Goal: Information Seeking & Learning: Learn about a topic

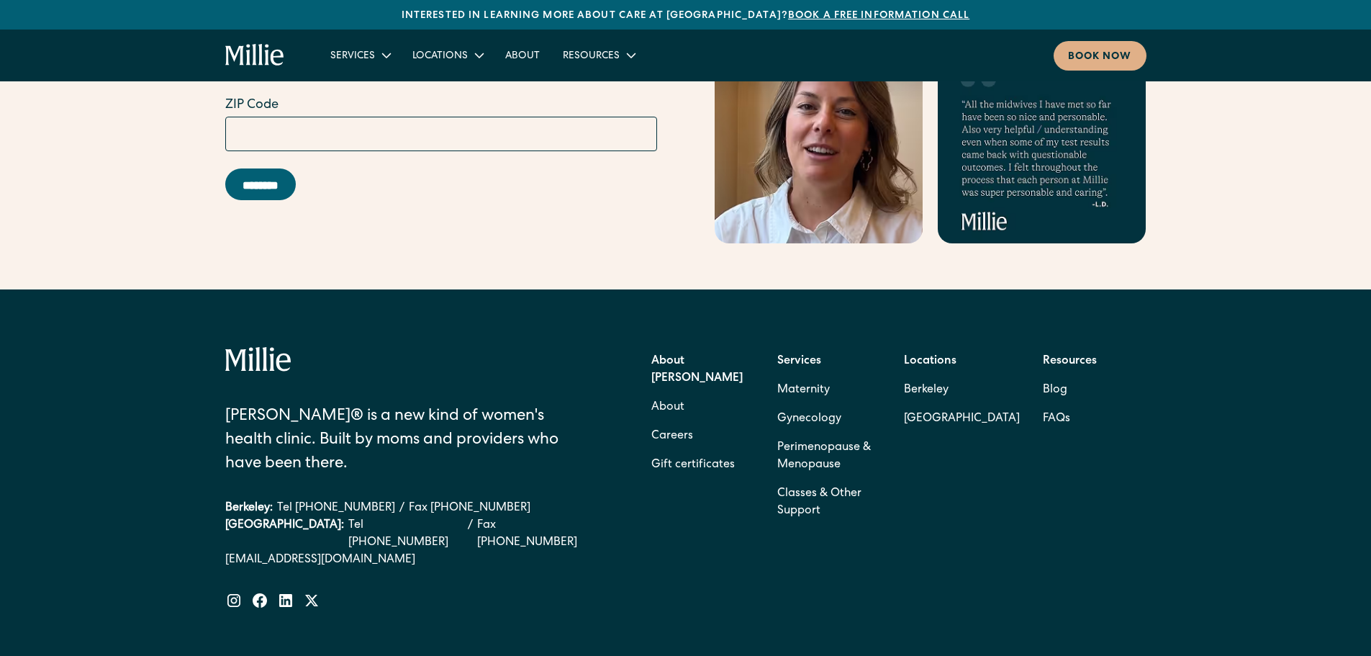
scroll to position [6314, 0]
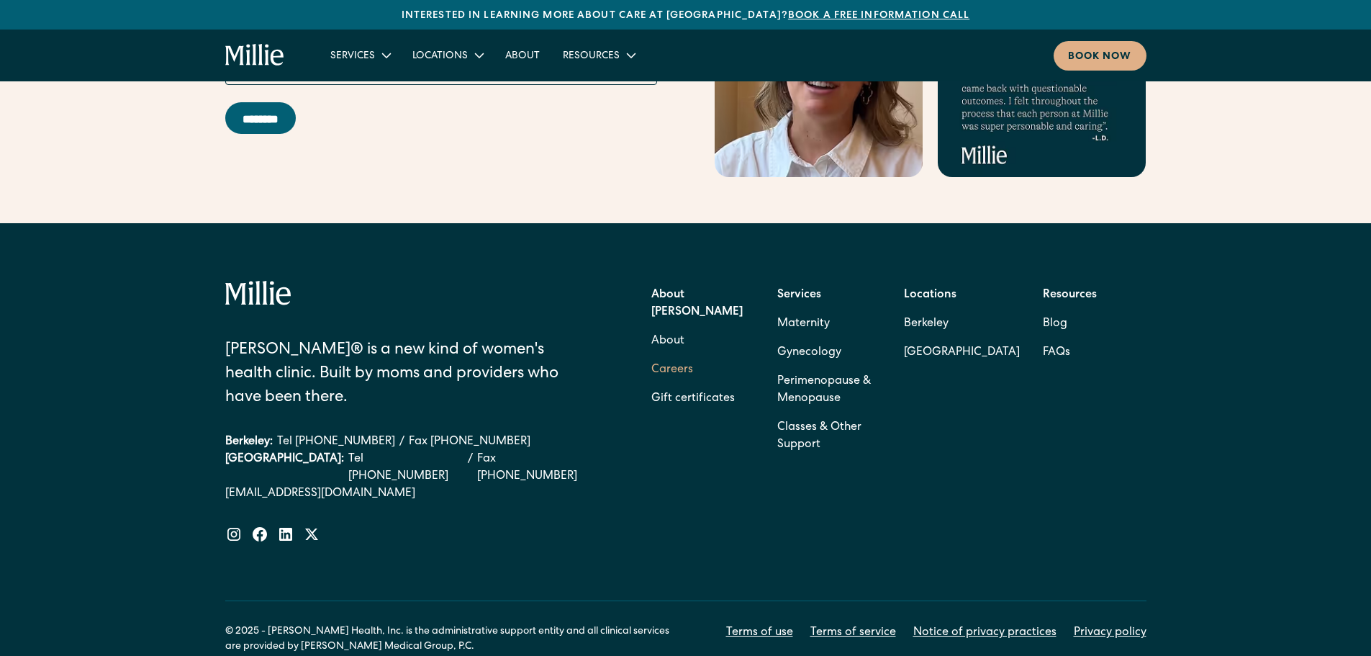
click at [685, 356] on link "Careers" at bounding box center [672, 370] width 42 height 29
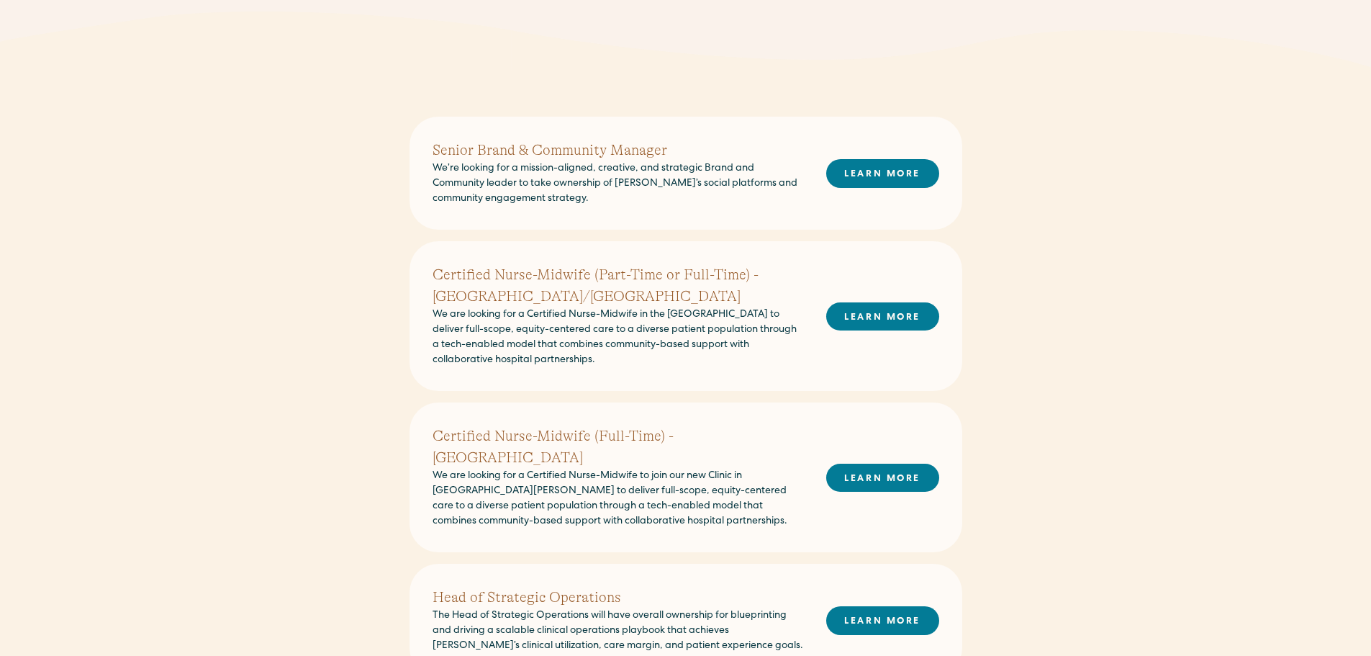
scroll to position [576, 0]
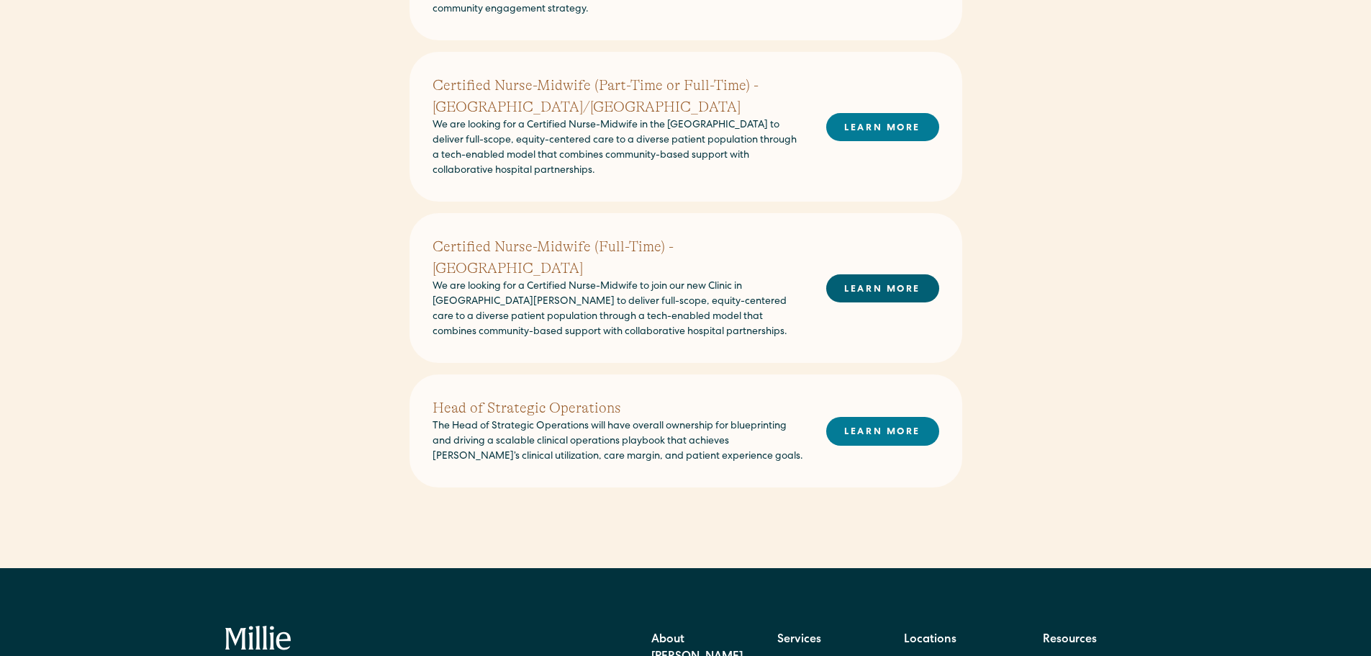
click at [895, 278] on link "LEARN MORE" at bounding box center [882, 288] width 113 height 28
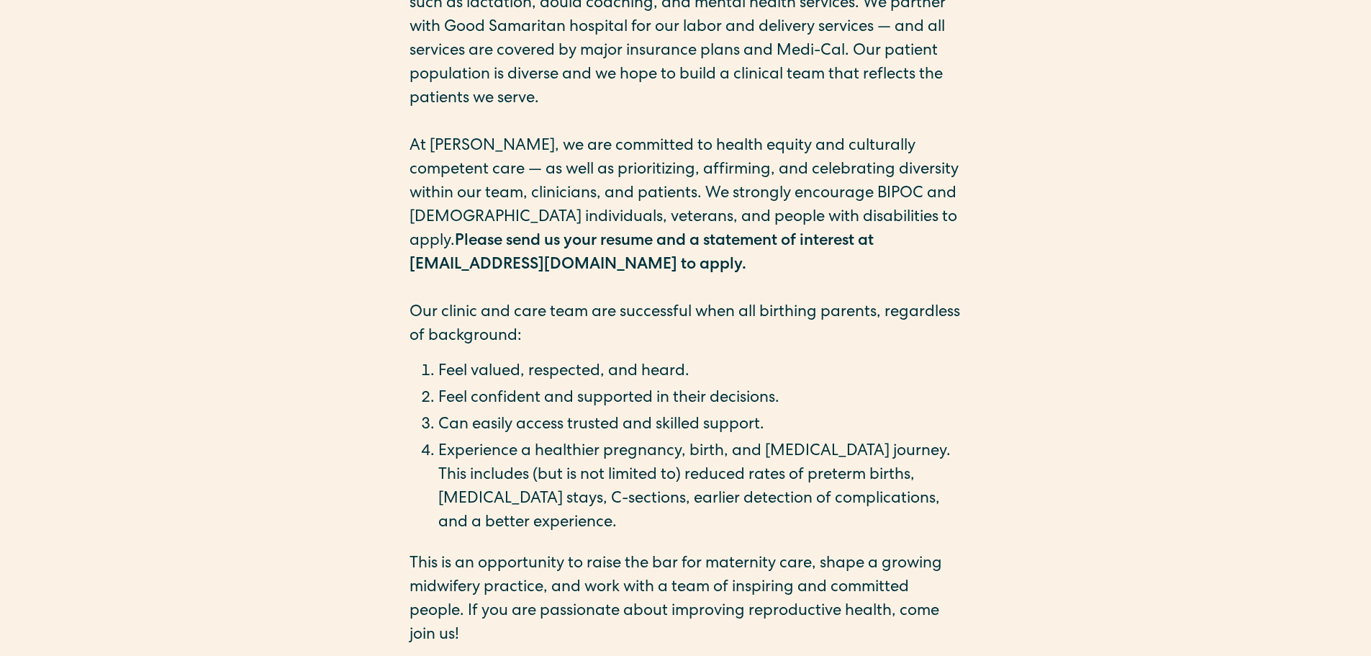
scroll to position [576, 0]
